Goal: Find specific page/section: Find specific page/section

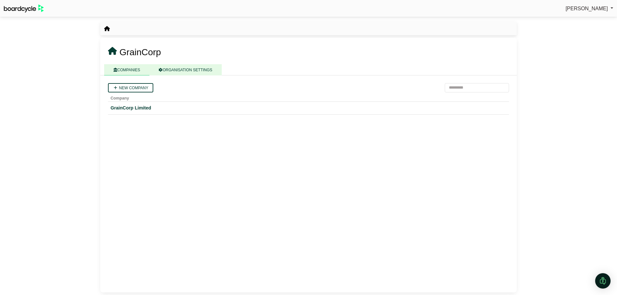
click at [171, 71] on link "ORGANISATION SETTINGS" at bounding box center [185, 69] width 72 height 11
click at [138, 72] on link "COMPANIES" at bounding box center [126, 69] width 45 height 11
click at [140, 106] on div "GrainCorp Limited" at bounding box center [309, 107] width 396 height 7
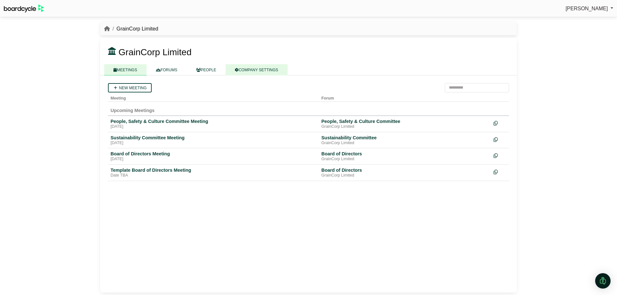
click at [251, 70] on link "COMPANY SETTINGS" at bounding box center [257, 69] width 62 height 11
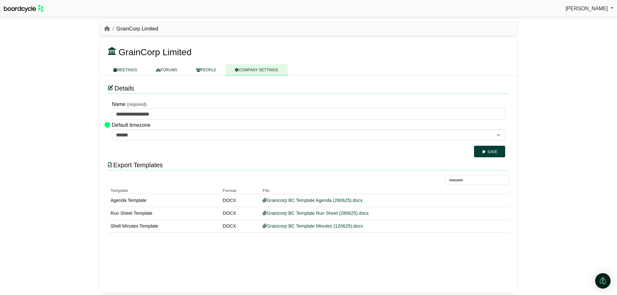
click at [590, 10] on span "[PERSON_NAME]" at bounding box center [587, 8] width 42 height 5
click at [613, 82] on div "Mariah Paine Sign Out GrainCorp Limited GrainCorp Limited" at bounding box center [308, 147] width 617 height 295
click at [36, 10] on img at bounding box center [24, 9] width 40 height 8
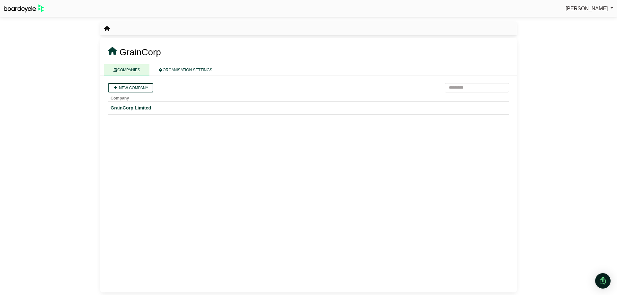
click at [30, 5] on img at bounding box center [24, 9] width 40 height 8
click at [132, 47] on div "GrainCorp Limited" at bounding box center [309, 107] width 396 height 7
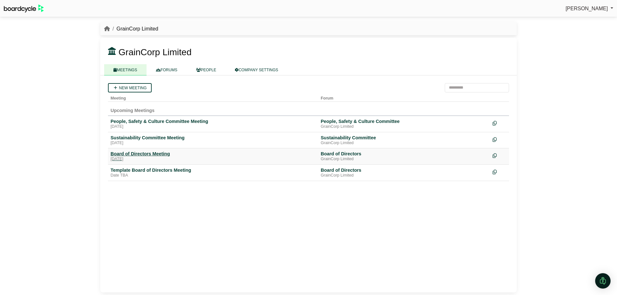
click at [146, 157] on div "Board of Directors Meeting" at bounding box center [213, 154] width 205 height 6
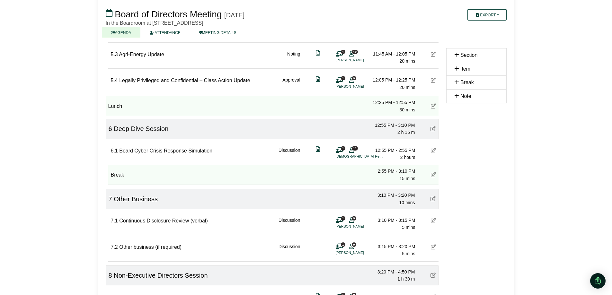
scroll to position [482, 0]
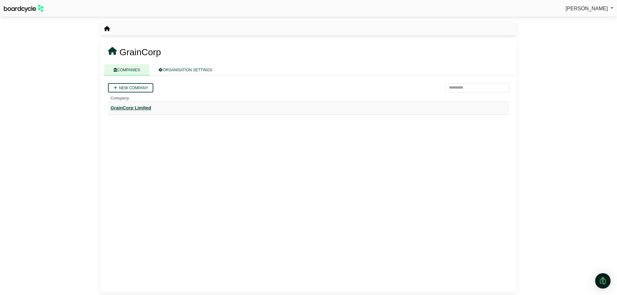
click at [137, 107] on div "GrainCorp Limited" at bounding box center [309, 107] width 396 height 7
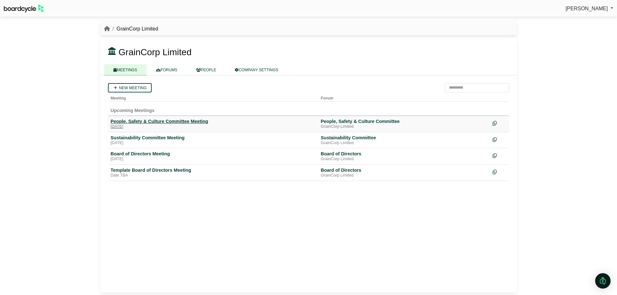
click at [151, 121] on div "People, Safety & Culture Committee Meeting" at bounding box center [213, 122] width 205 height 6
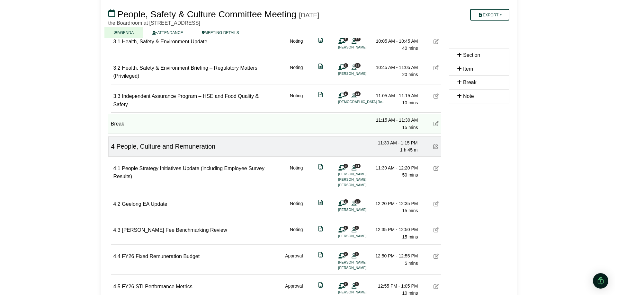
scroll to position [289, 0]
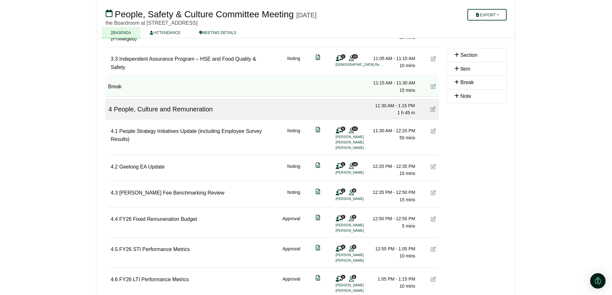
click at [350, 167] on icon at bounding box center [351, 166] width 5 height 0
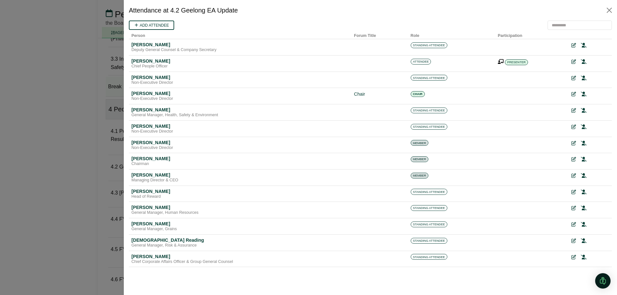
scroll to position [0, 0]
click at [67, 149] on div at bounding box center [308, 147] width 617 height 295
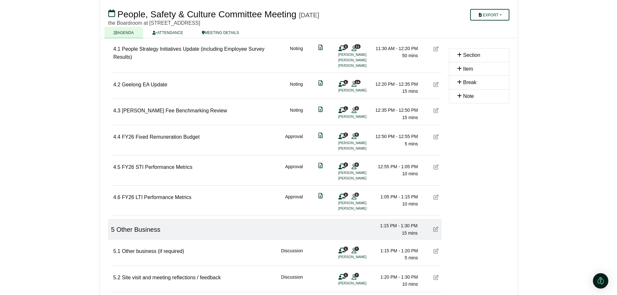
scroll to position [341, 0]
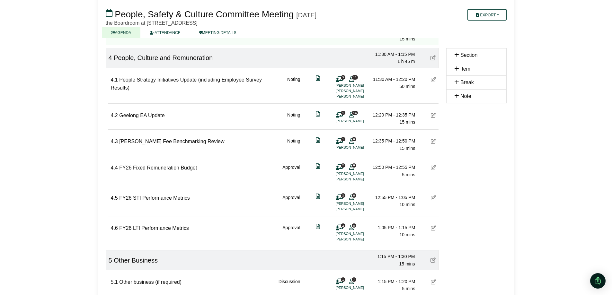
click at [353, 114] on span "14" at bounding box center [355, 113] width 6 height 4
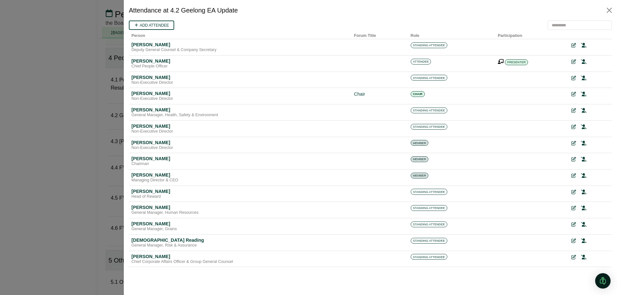
scroll to position [0, 0]
click at [56, 190] on div at bounding box center [308, 147] width 617 height 295
